Goal: Check status: Check status

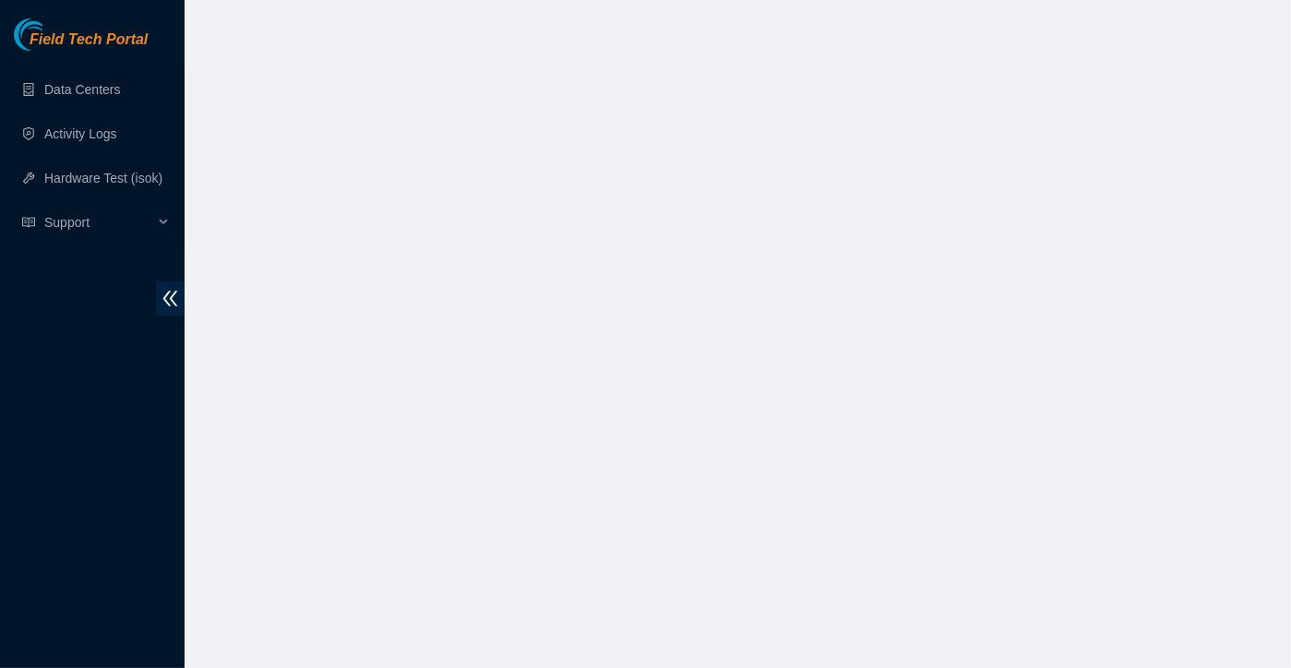
click at [569, 471] on body "Field Tech Portal Data Centers Activity Logs Hardware Test (isok) Support" at bounding box center [645, 334] width 1291 height 668
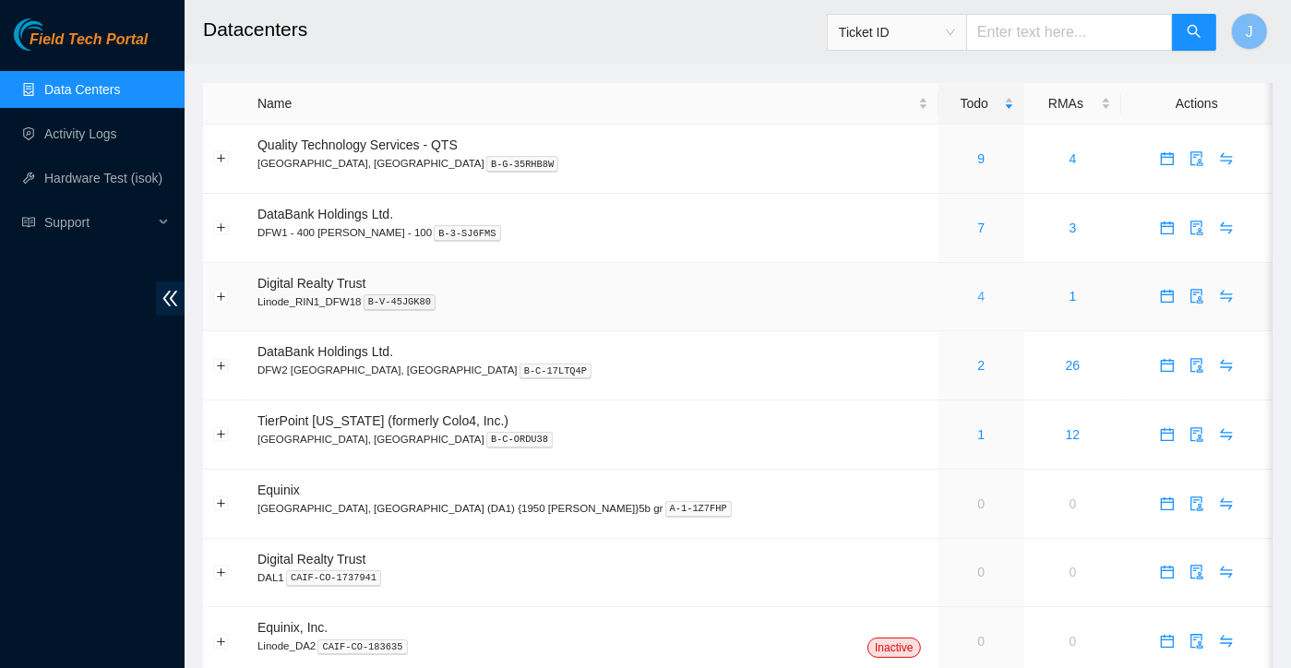
click at [977, 294] on link "4" at bounding box center [980, 296] width 7 height 15
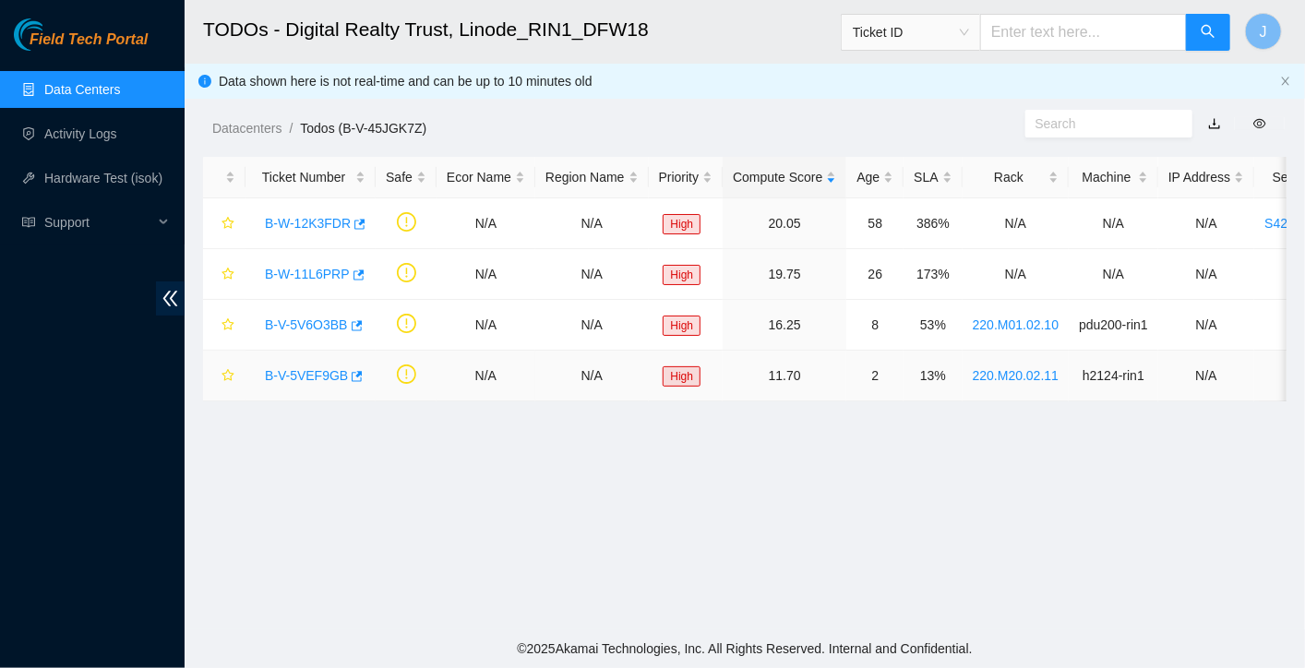
click at [307, 381] on link "B-V-5VEF9GB" at bounding box center [306, 375] width 83 height 15
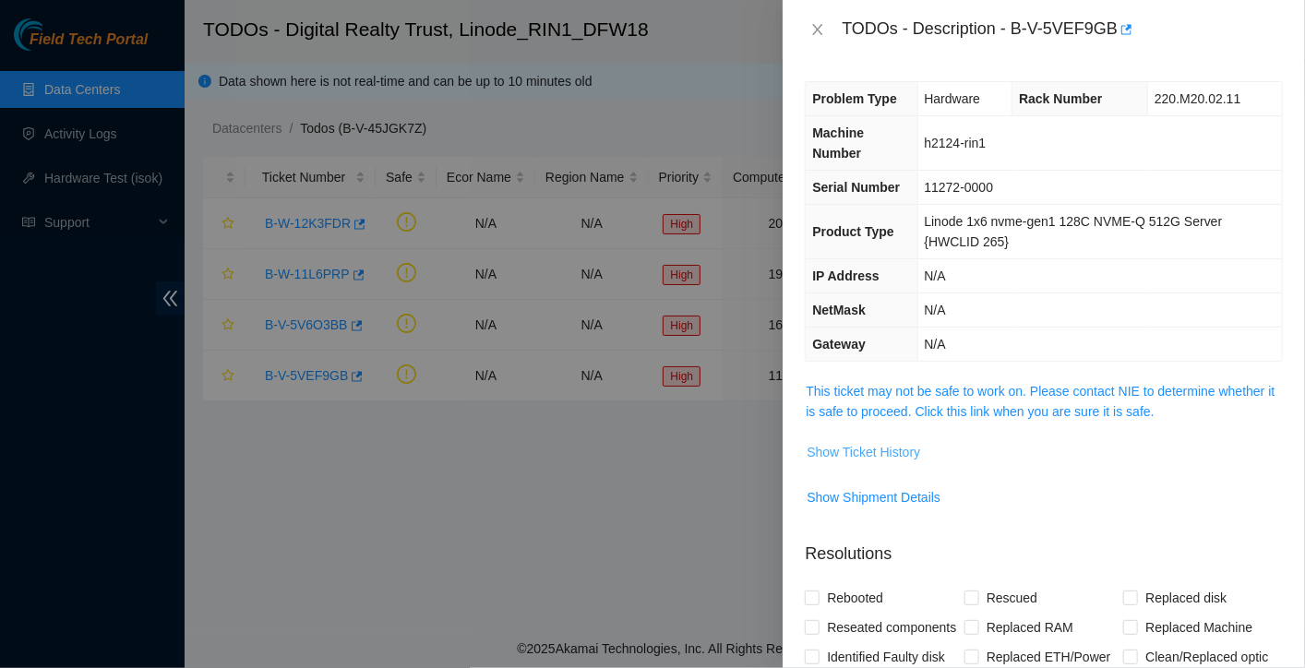
click at [838, 449] on span "Show Ticket History" at bounding box center [862, 452] width 113 height 20
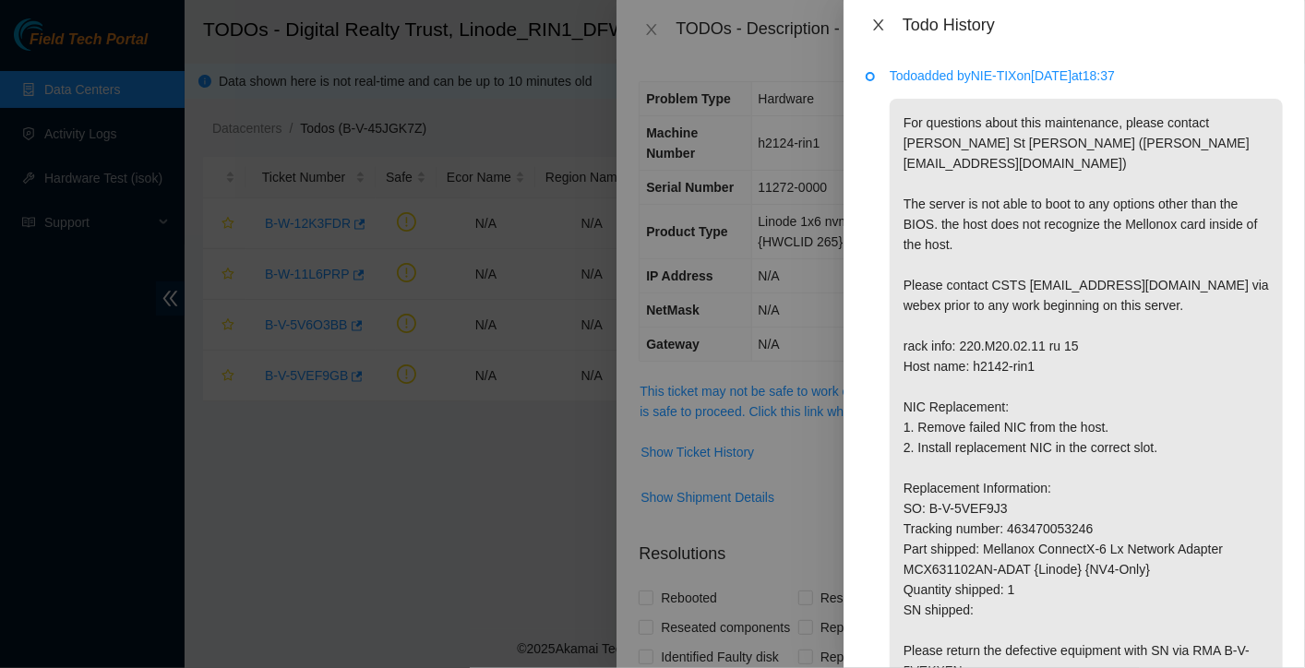
click at [879, 30] on icon "close" at bounding box center [878, 25] width 15 height 15
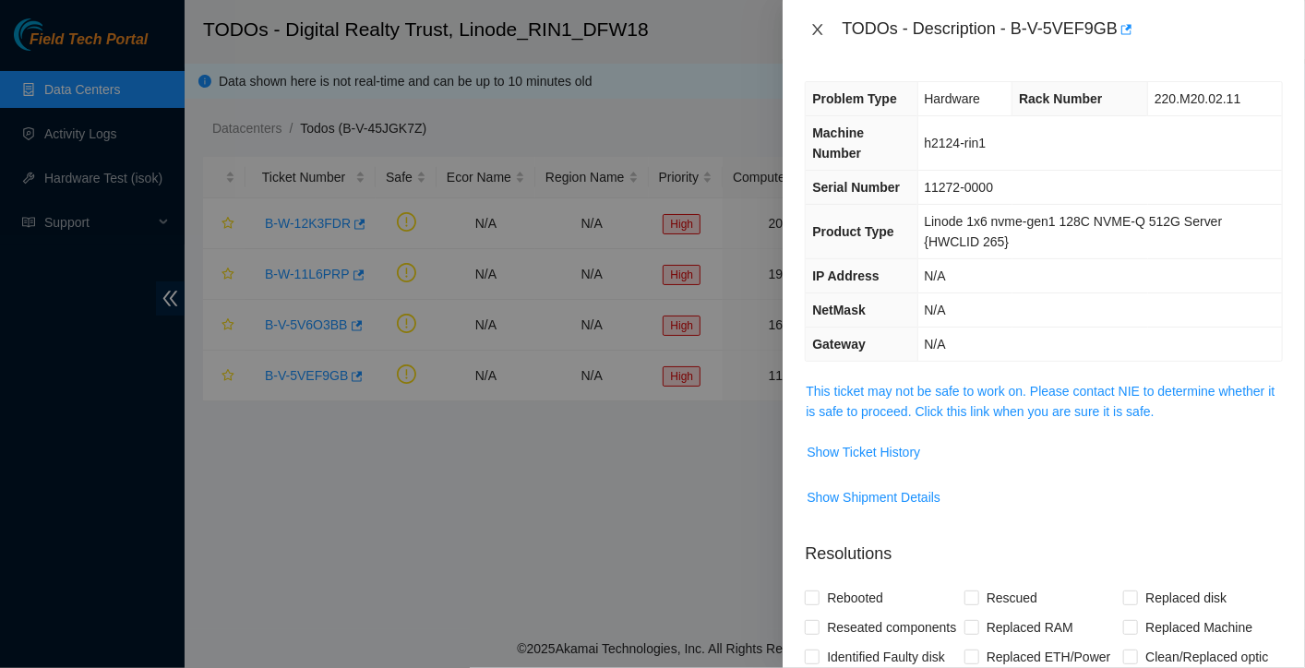
click at [819, 23] on icon "close" at bounding box center [817, 29] width 15 height 15
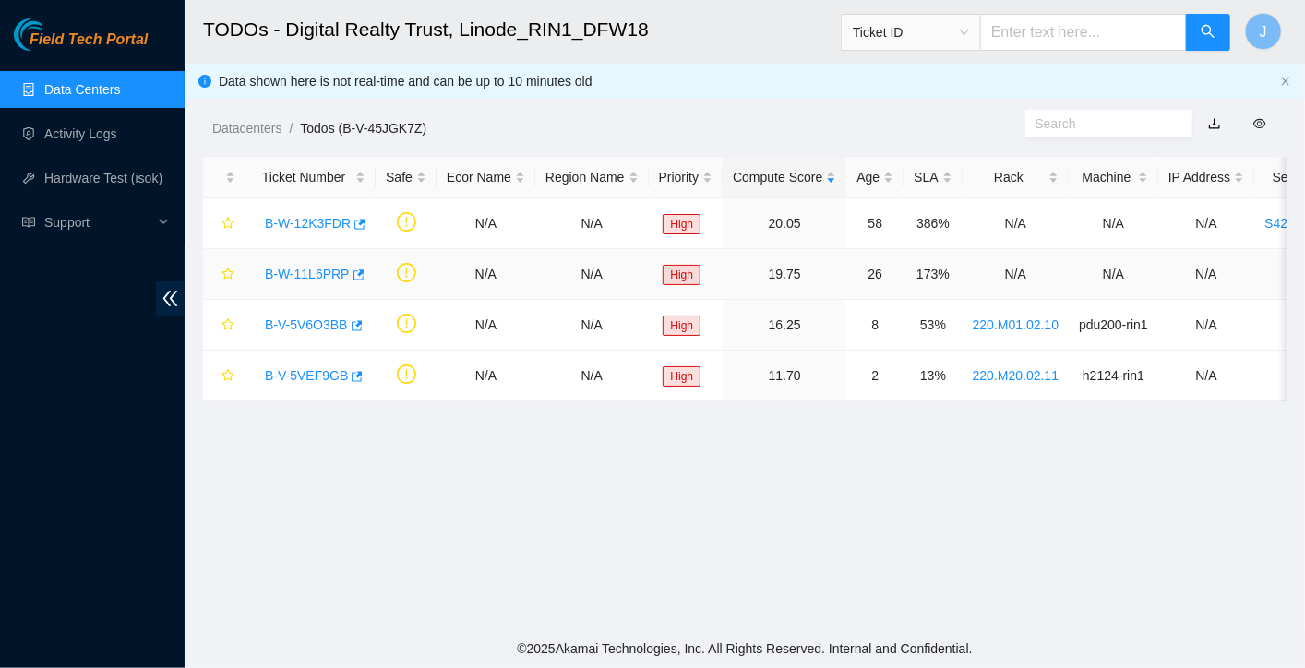
click at [303, 268] on link "B-W-11L6PRP" at bounding box center [307, 274] width 85 height 15
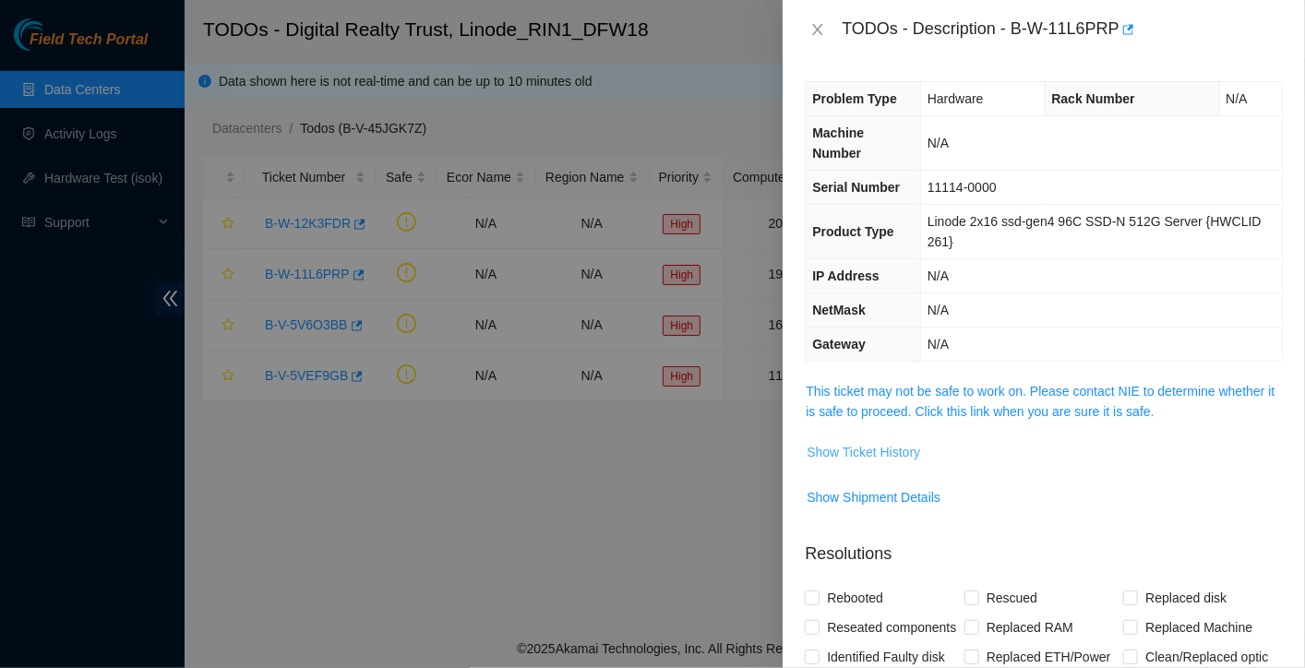
click at [856, 455] on span "Show Ticket History" at bounding box center [862, 452] width 113 height 20
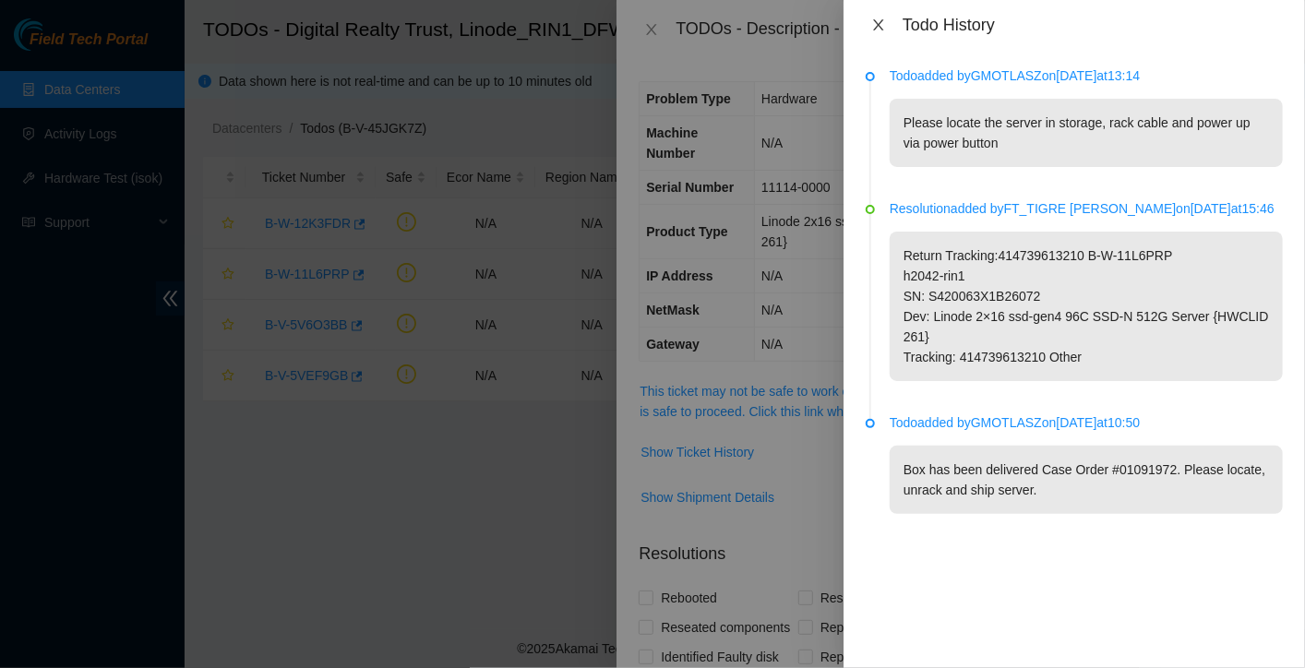
click at [875, 17] on button "Close" at bounding box center [878, 26] width 26 height 18
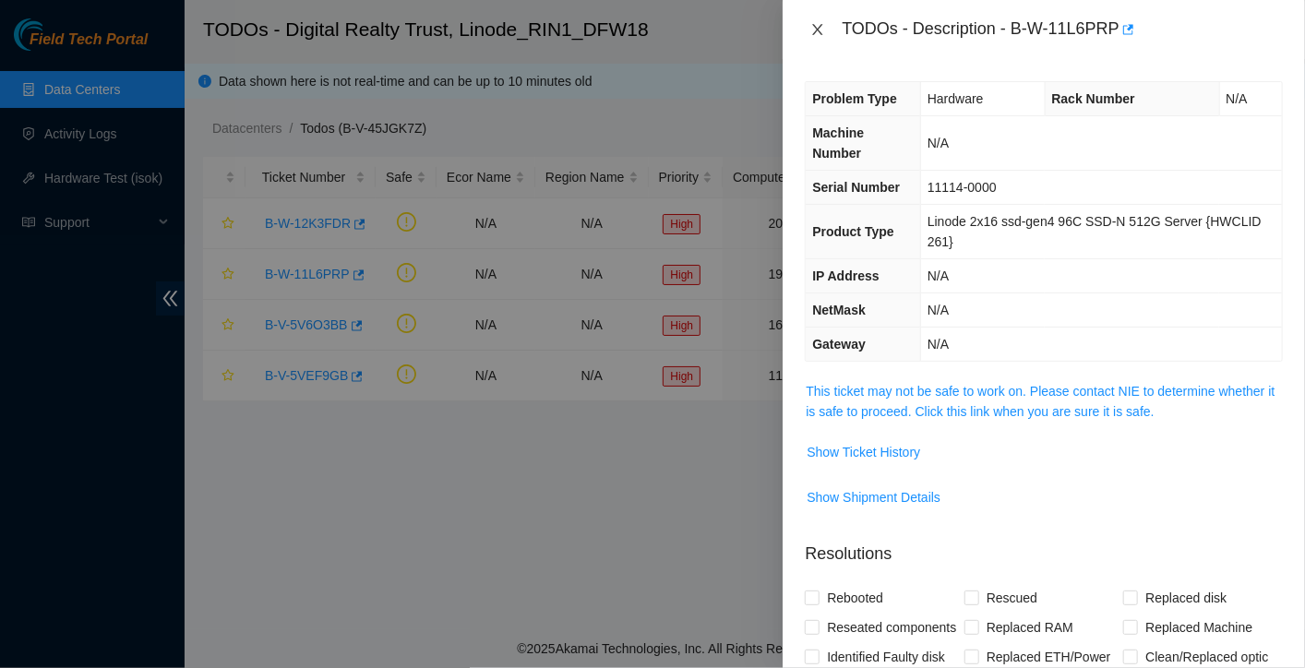
click at [816, 26] on icon "close" at bounding box center [817, 29] width 15 height 15
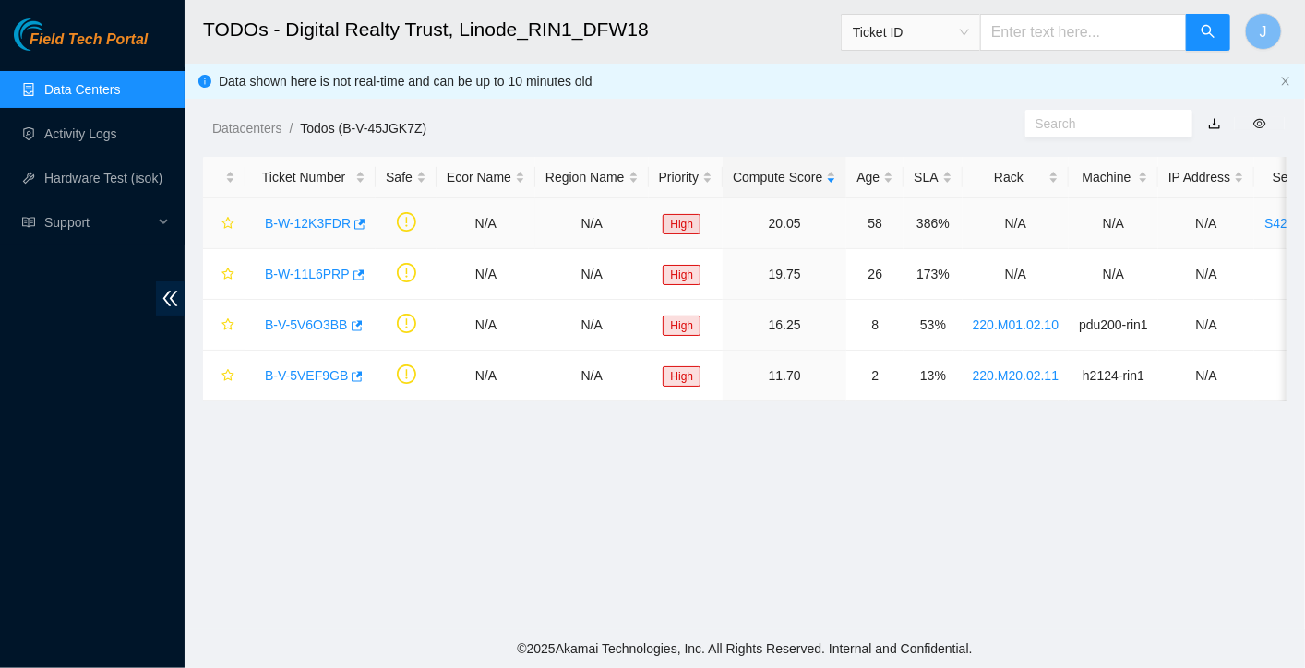
click at [298, 230] on link "B-W-12K3FDR" at bounding box center [308, 223] width 86 height 15
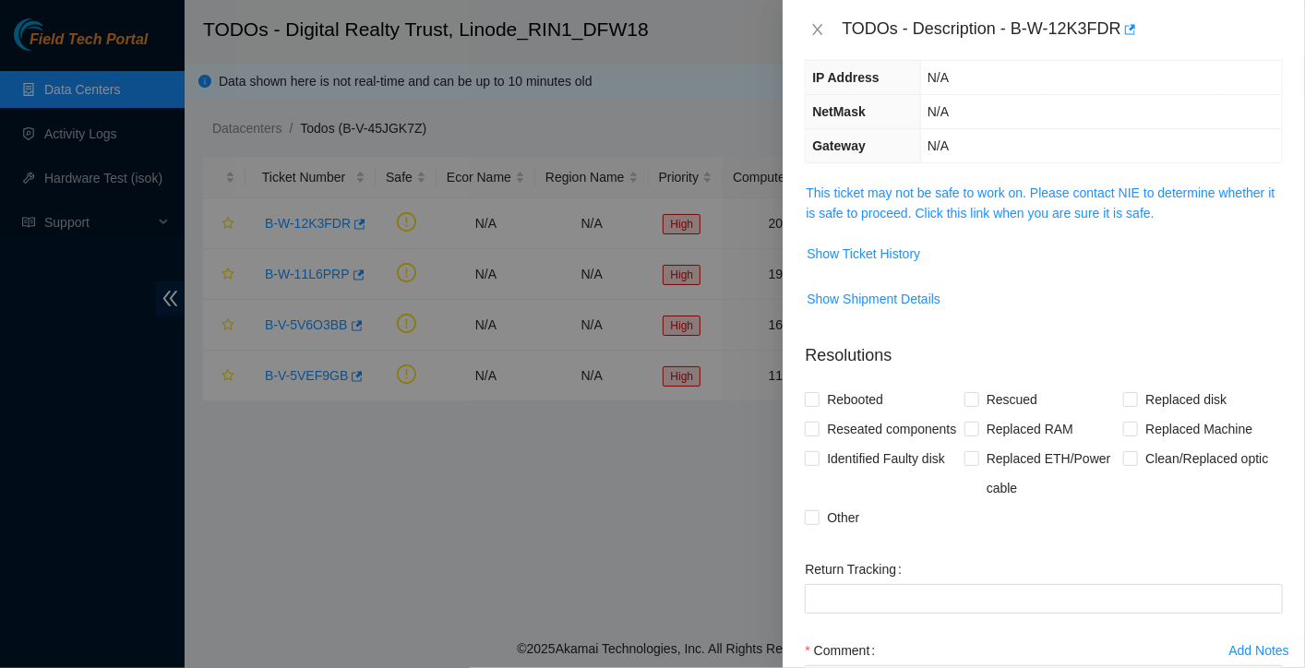
scroll to position [203, 0]
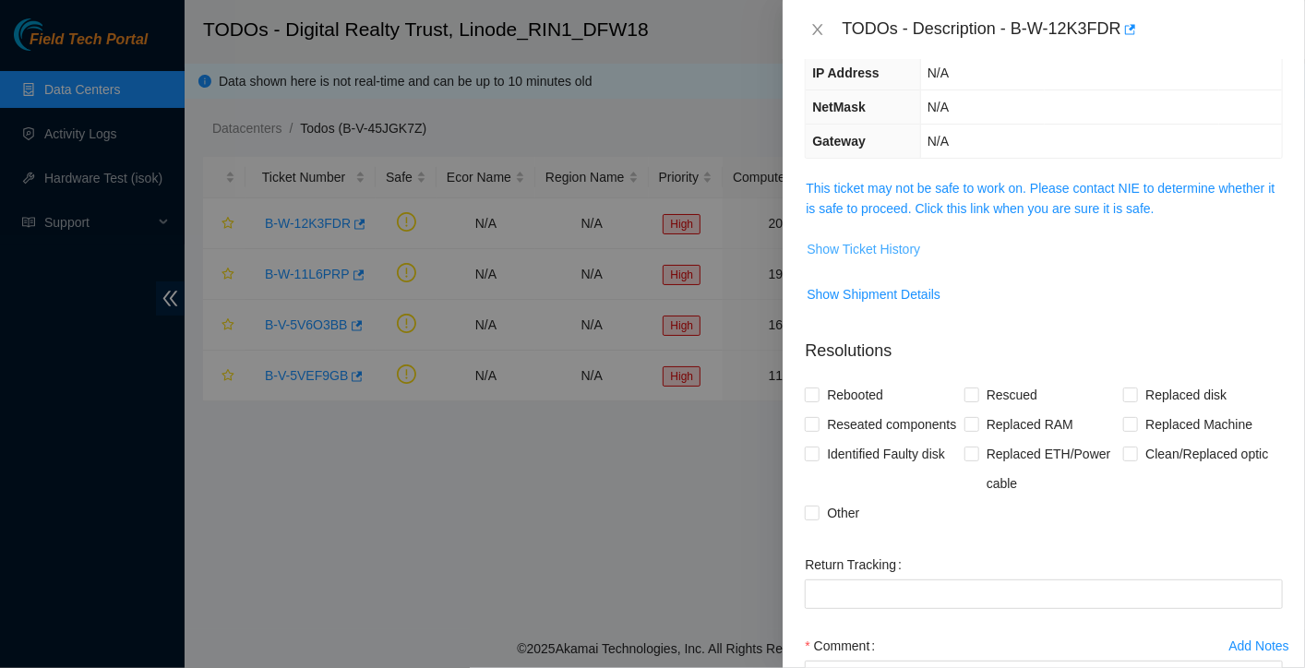
click at [873, 257] on button "Show Ticket History" at bounding box center [862, 249] width 115 height 30
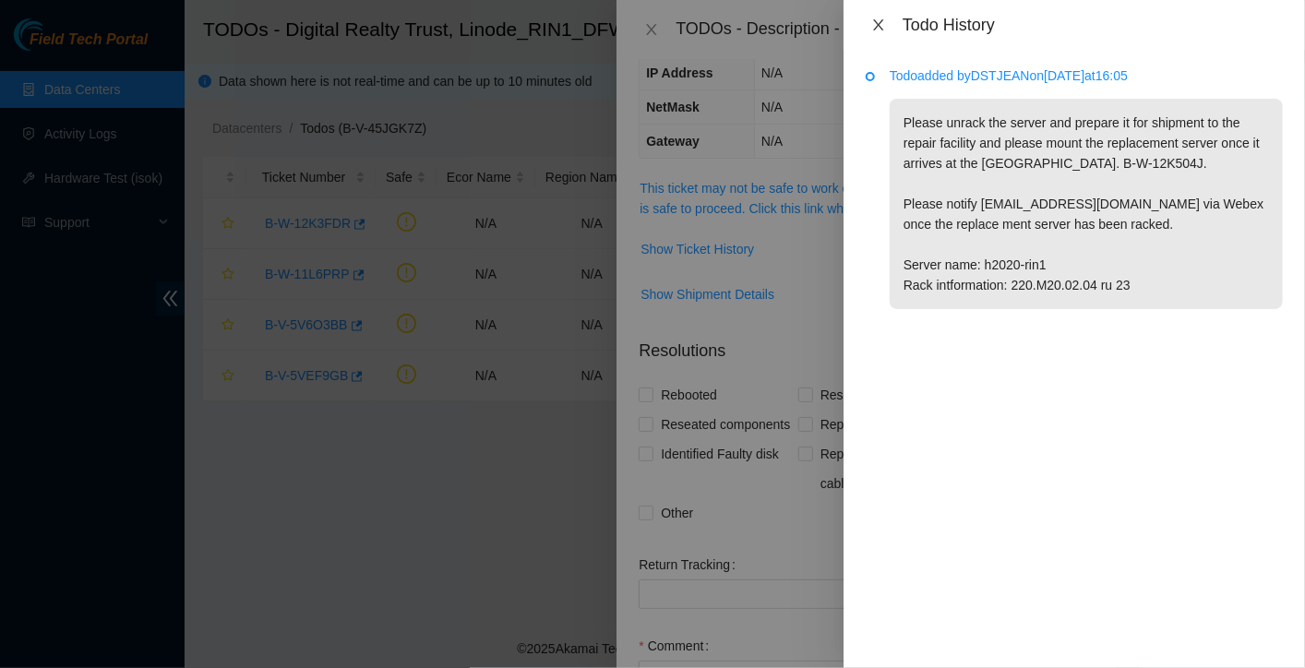
click at [882, 30] on icon "close" at bounding box center [878, 25] width 15 height 15
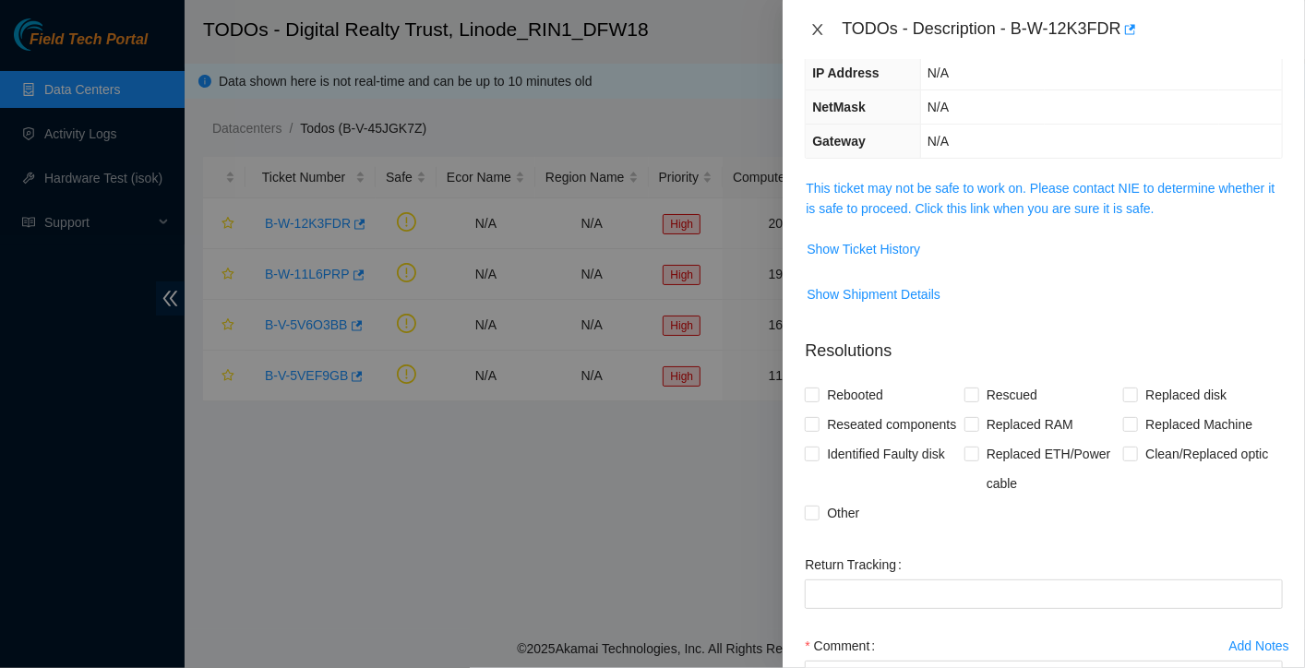
click at [816, 34] on icon "close" at bounding box center [817, 29] width 15 height 15
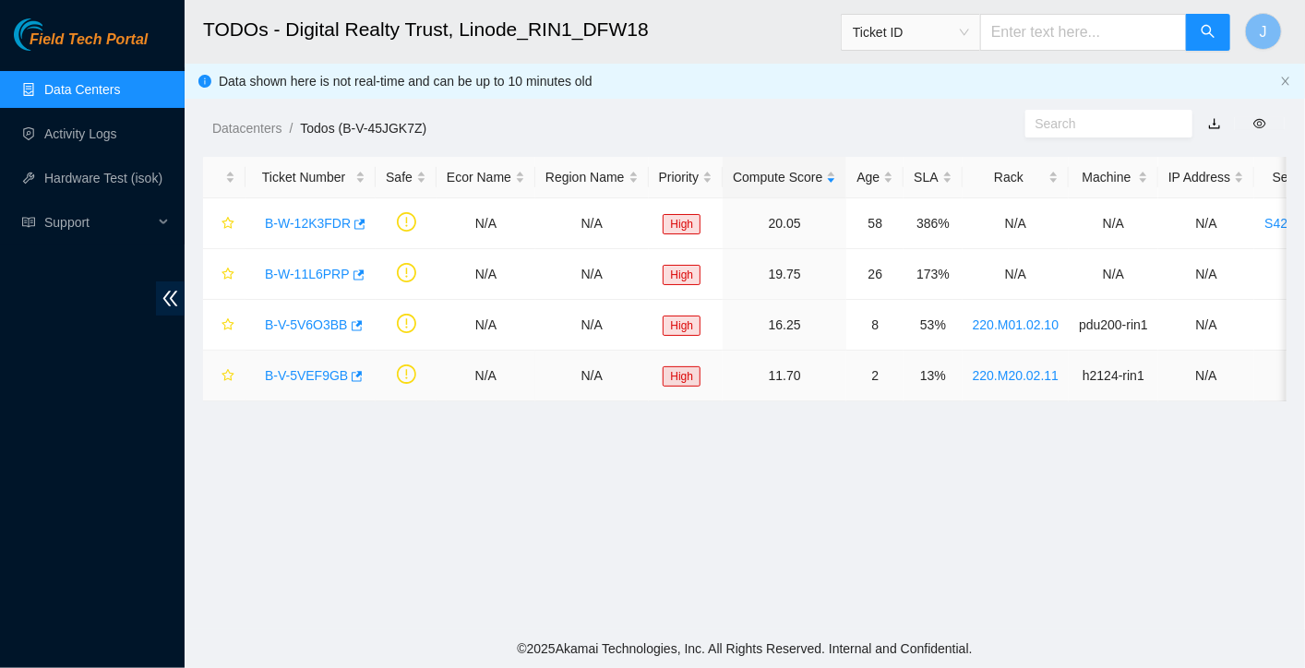
click at [297, 371] on link "B-V-5VEF9GB" at bounding box center [306, 375] width 83 height 15
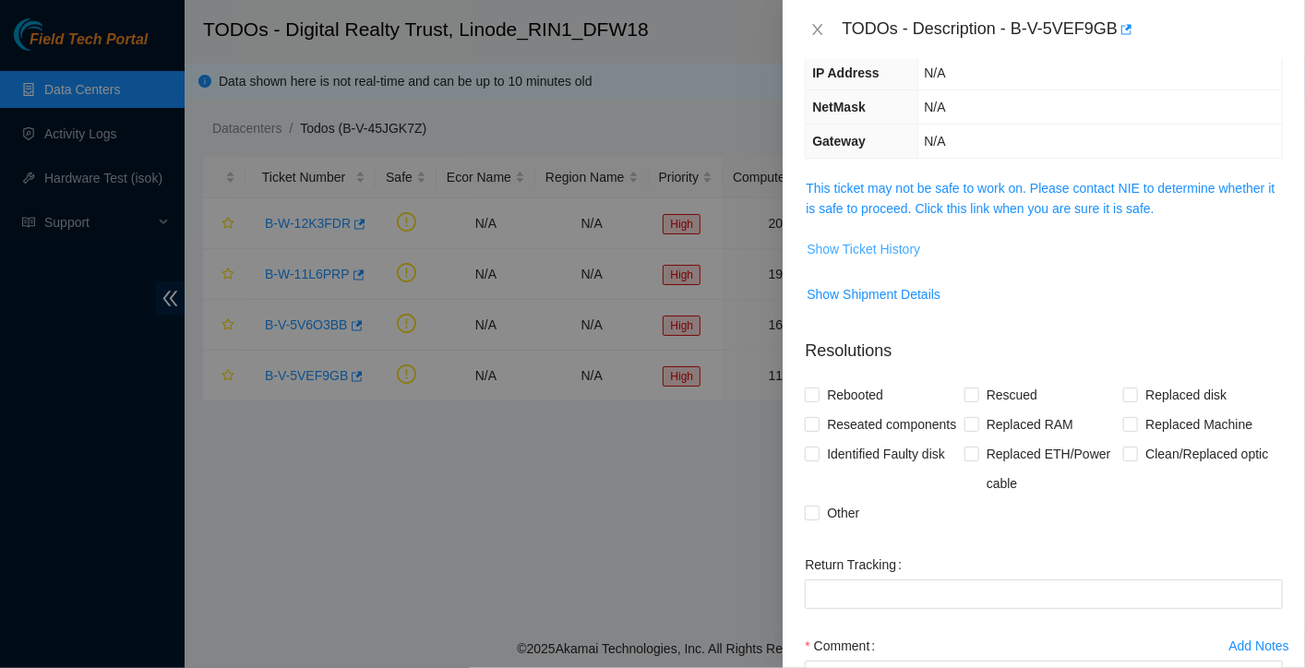
click at [849, 244] on span "Show Ticket History" at bounding box center [862, 249] width 113 height 20
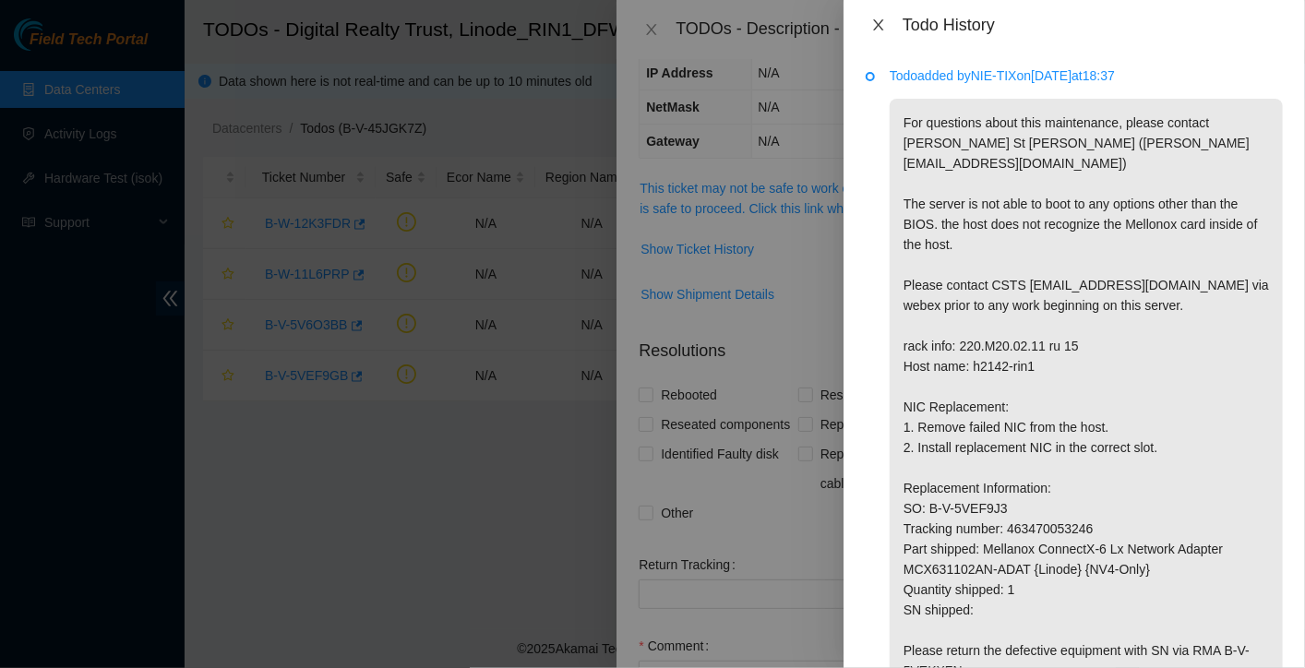
drag, startPoint x: 871, startPoint y: 26, endPoint x: 649, endPoint y: 28, distance: 221.4
click at [649, 28] on div "Todo History Todo added by NIE-TIX on 2025-09-15 at 18:37 For questions about t…" at bounding box center [652, 334] width 1305 height 668
drag, startPoint x: 649, startPoint y: 28, endPoint x: 876, endPoint y: 26, distance: 227.0
click at [876, 26] on div "Todo History Todo added by NIE-TIX on 2025-09-15 at 18:37 For questions about t…" at bounding box center [652, 334] width 1305 height 668
click at [876, 26] on icon "close" at bounding box center [878, 25] width 15 height 15
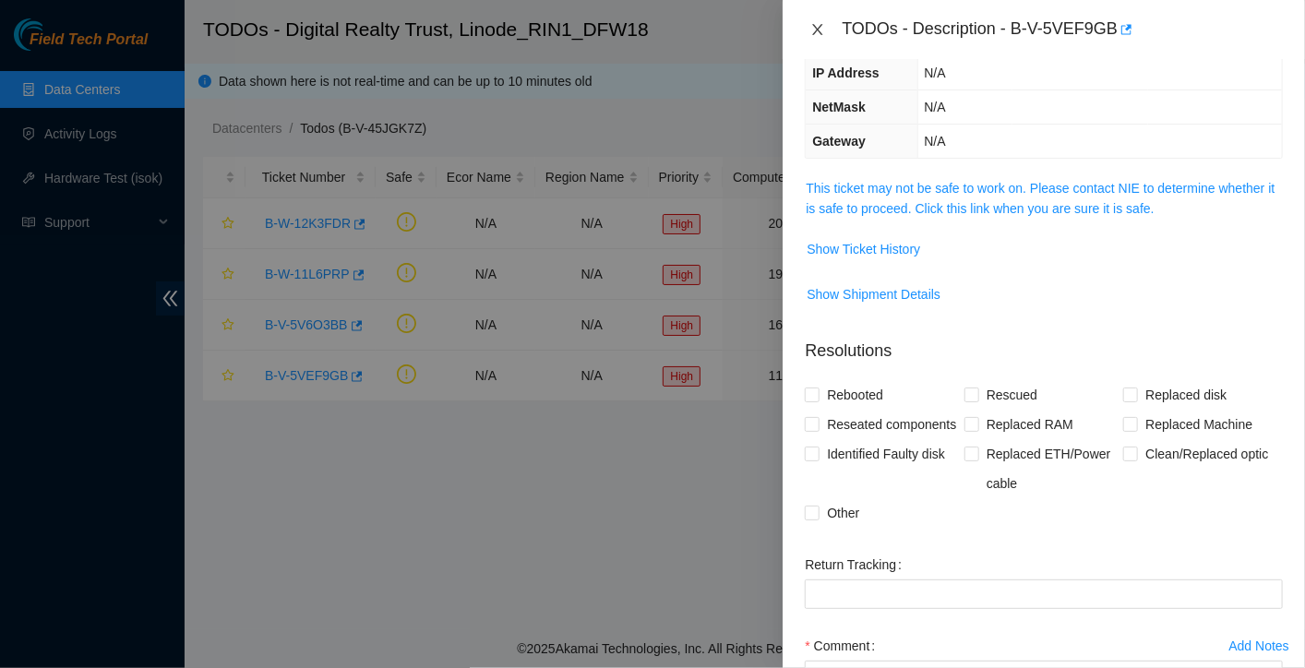
click at [814, 30] on icon "close" at bounding box center [817, 29] width 15 height 15
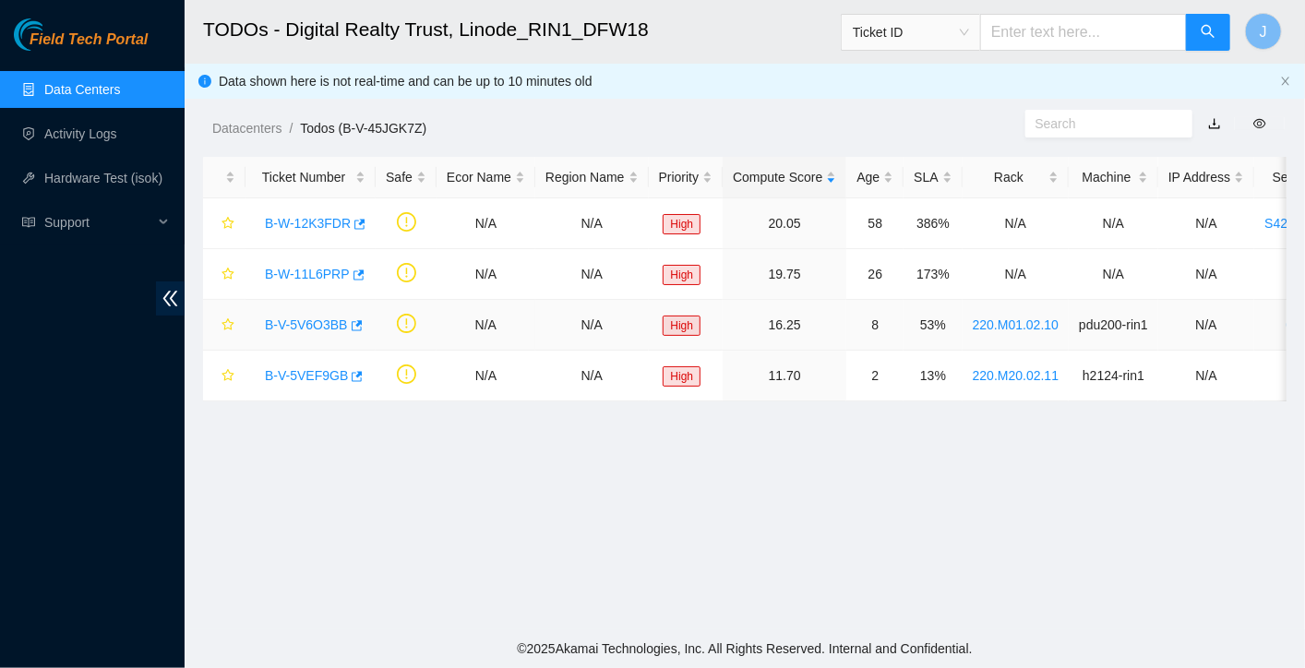
click at [299, 320] on link "B-V-5V6O3BB" at bounding box center [306, 324] width 83 height 15
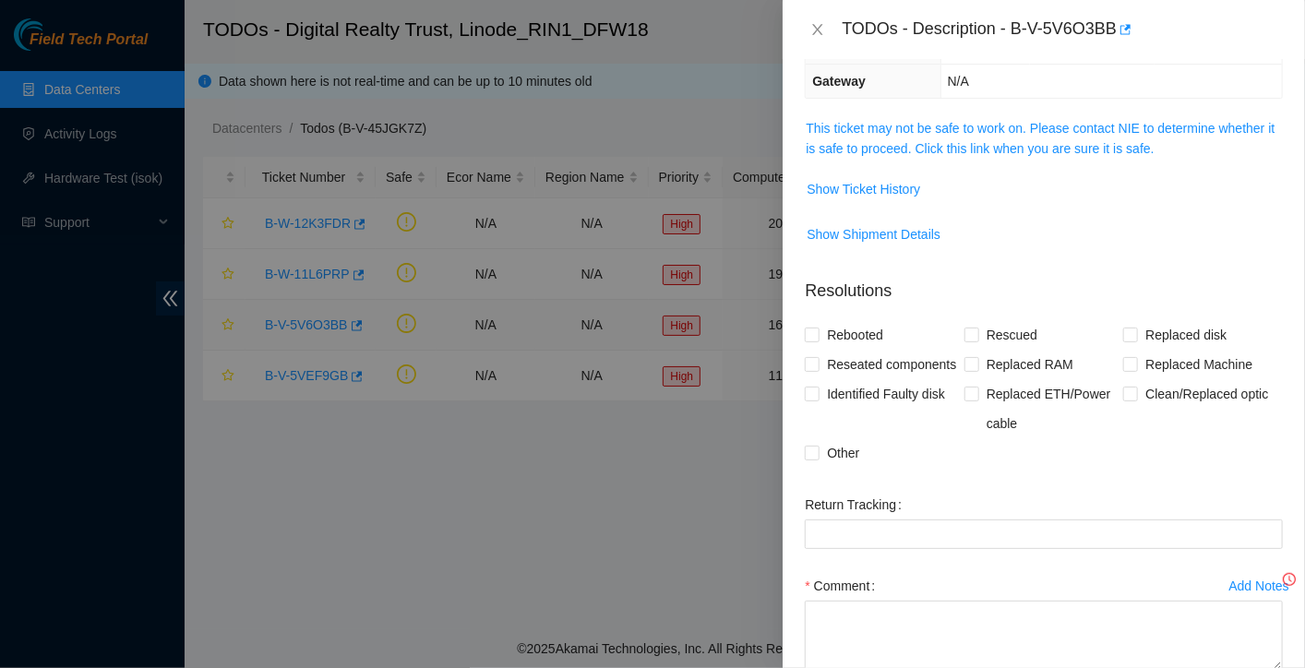
scroll to position [162, 0]
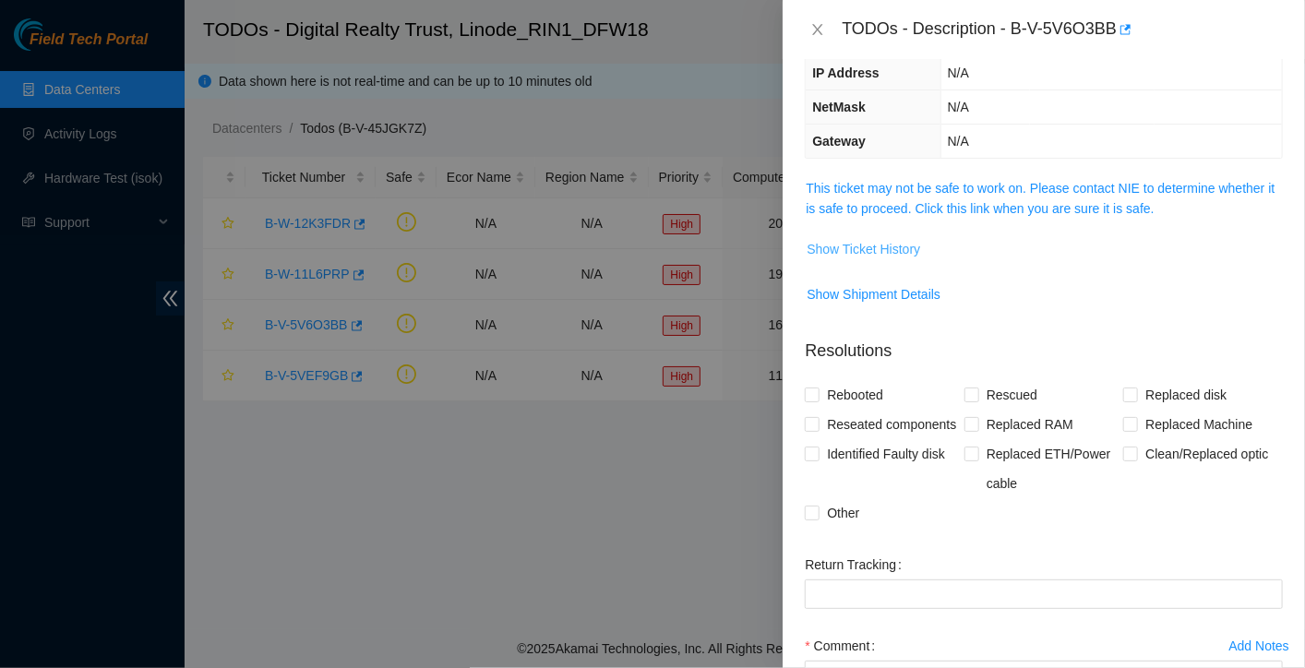
click at [834, 255] on span "Show Ticket History" at bounding box center [862, 249] width 113 height 20
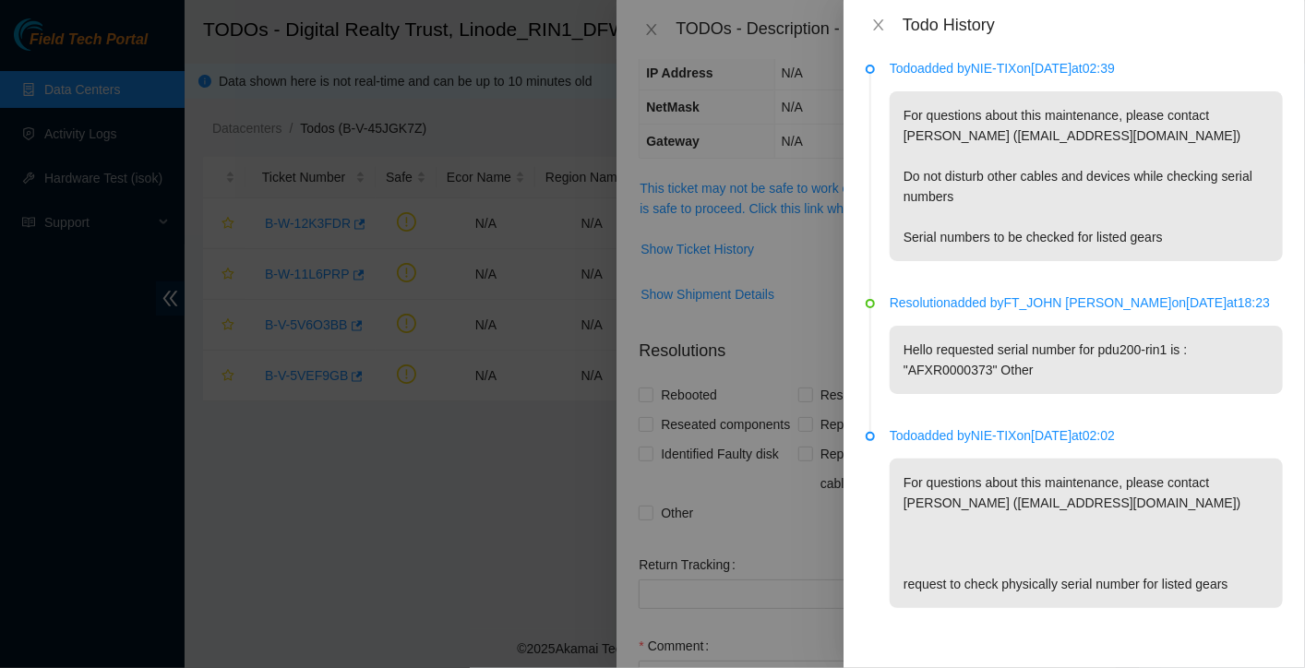
scroll to position [0, 0]
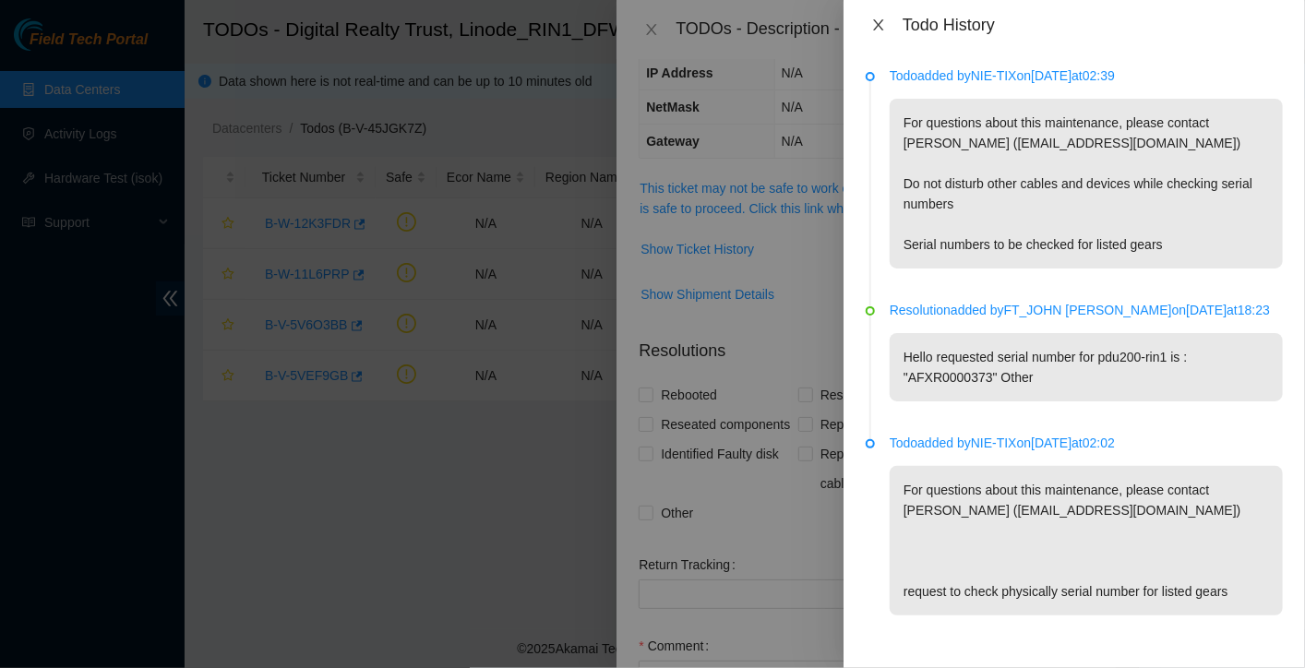
click at [881, 25] on icon "close" at bounding box center [878, 25] width 15 height 15
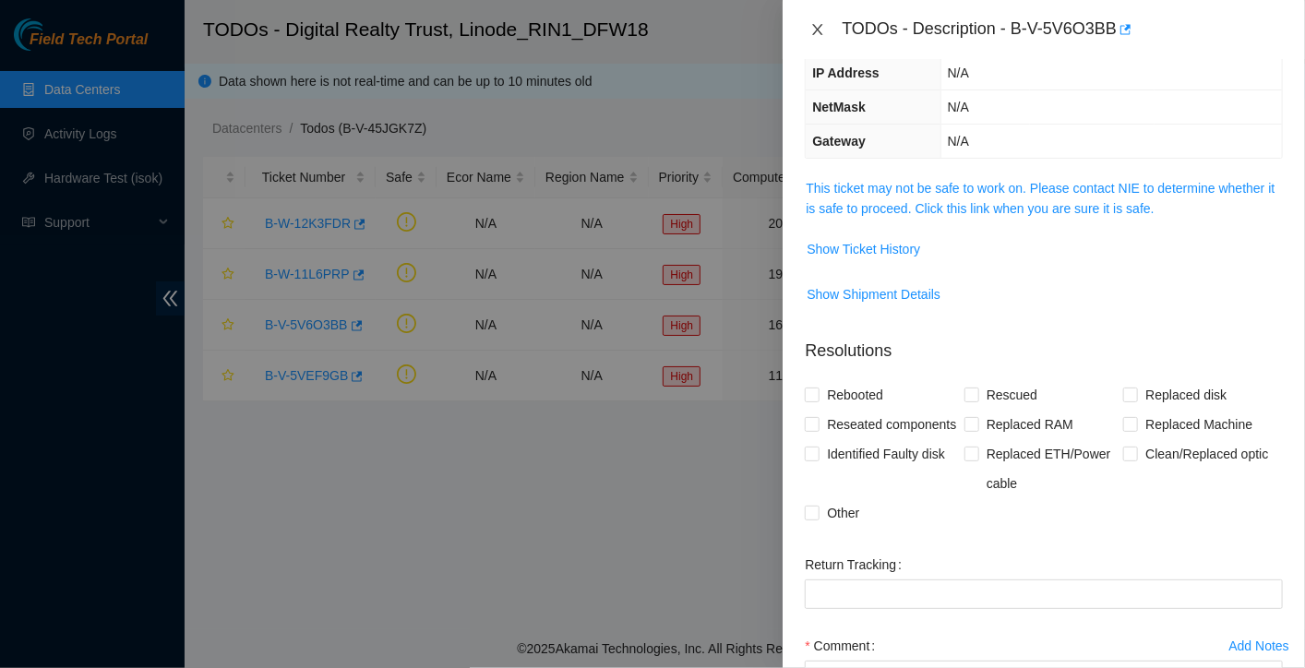
click at [827, 34] on button "Close" at bounding box center [817, 30] width 26 height 18
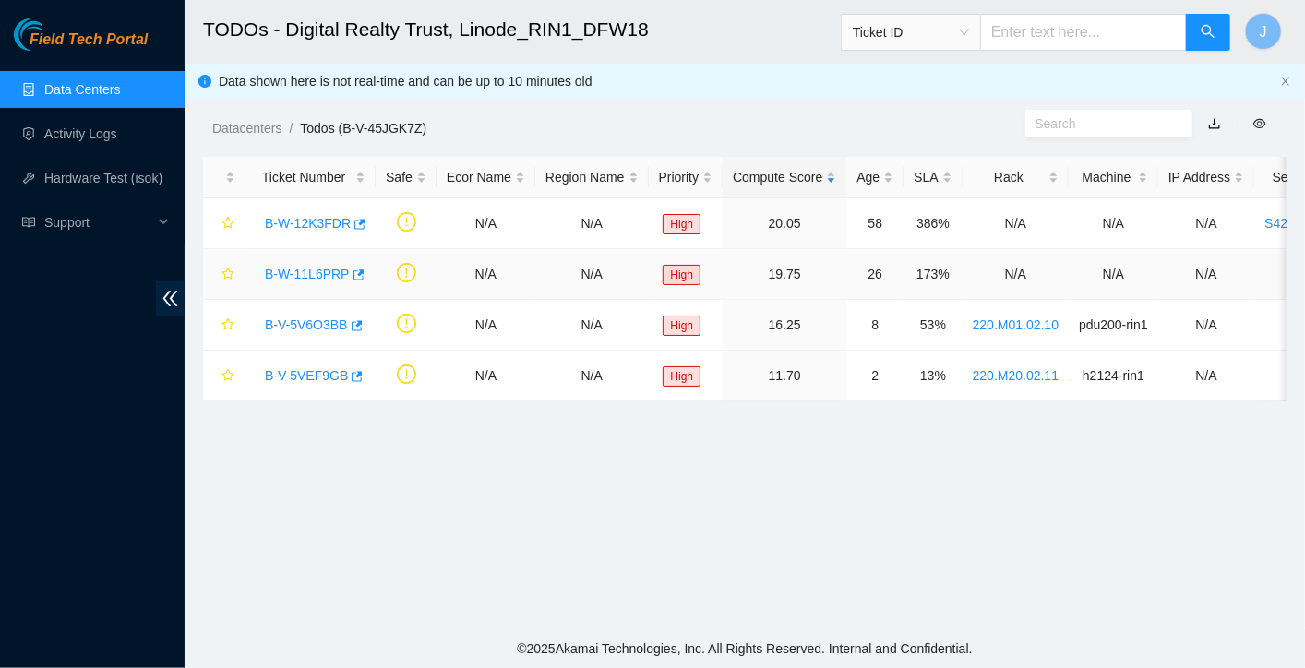
scroll to position [222, 0]
